Goal: Information Seeking & Learning: Learn about a topic

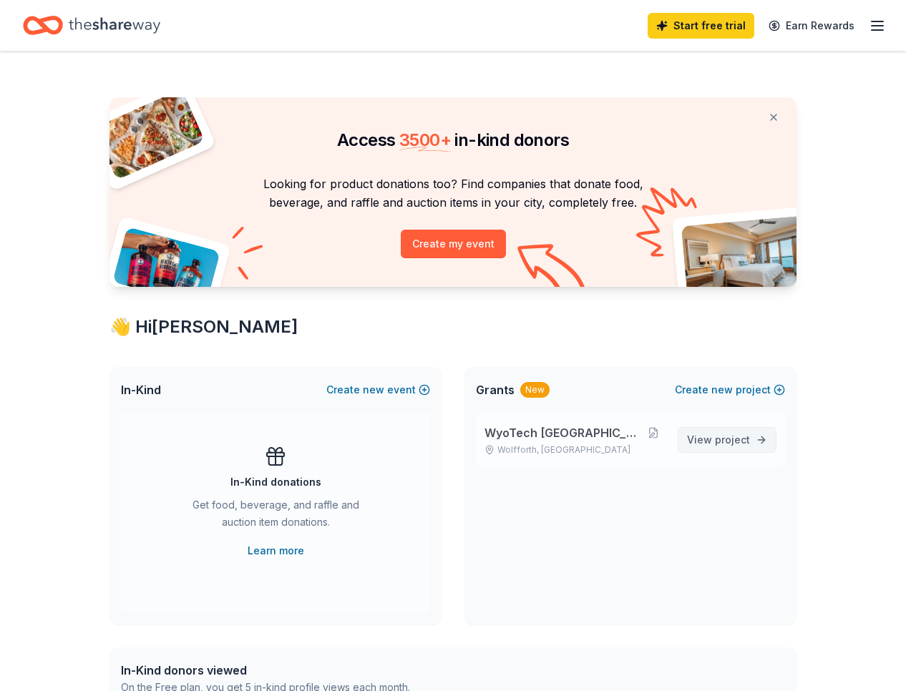
click at [739, 442] on span "project" at bounding box center [732, 440] width 35 height 12
click at [584, 432] on span "WyoTech [GEOGRAPHIC_DATA]" at bounding box center [563, 432] width 157 height 17
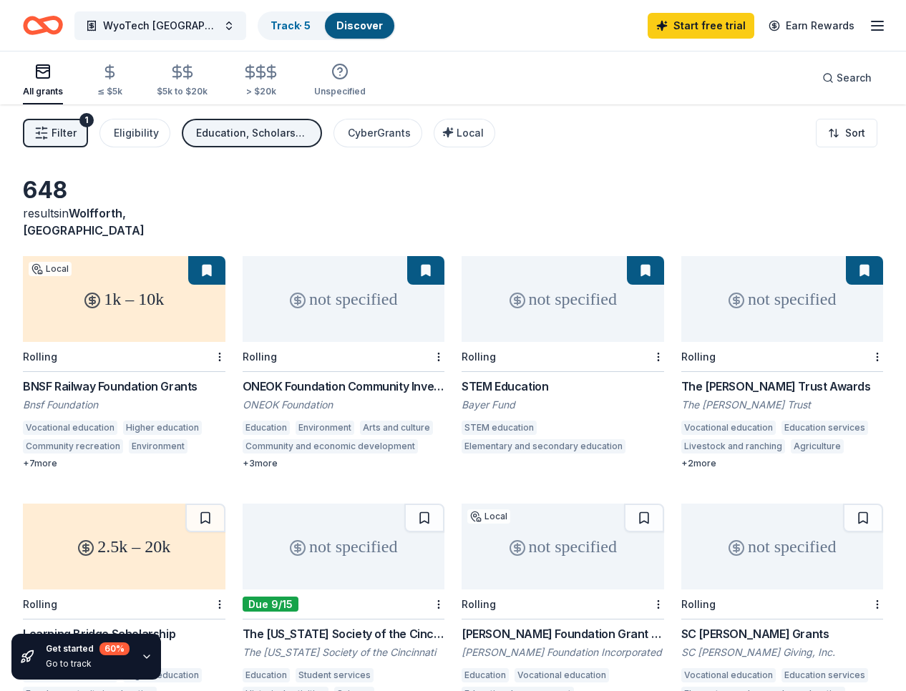
click at [365, 34] on div "Discover" at bounding box center [359, 26] width 69 height 26
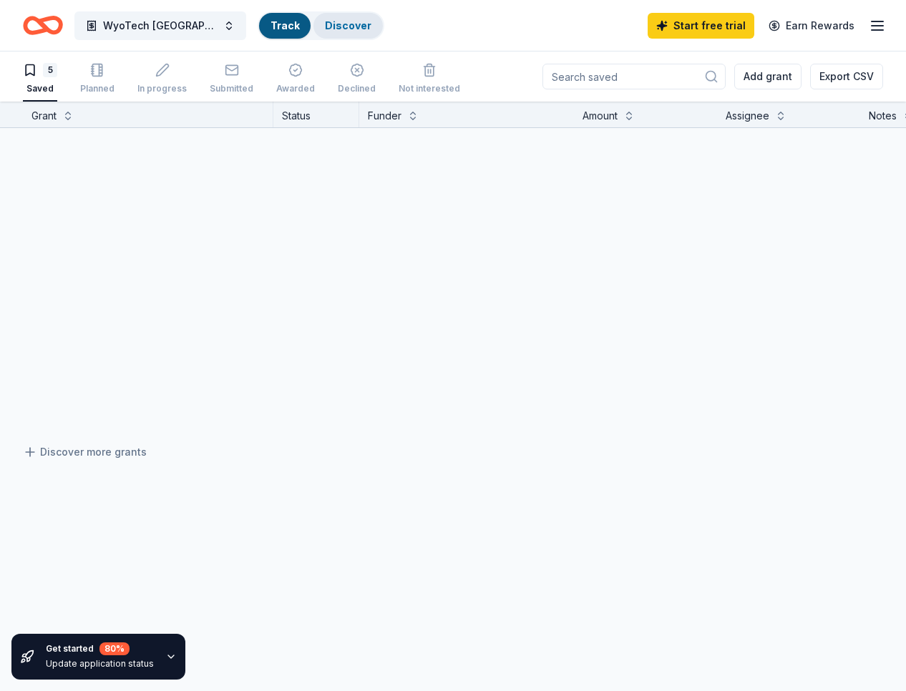
scroll to position [1, 0]
